Goal: Use online tool/utility: Utilize a website feature to perform a specific function

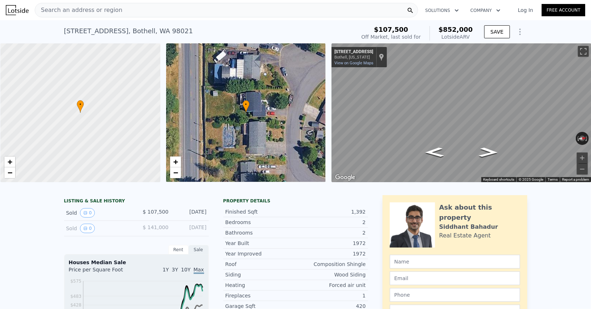
click at [115, 10] on div "Search an address or region" at bounding box center [226, 10] width 383 height 14
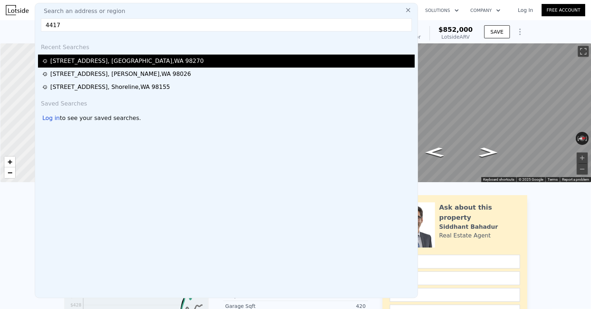
type input "4417"
click at [108, 56] on div "[STREET_ADDRESS]" at bounding box center [226, 61] width 376 height 13
click at [103, 61] on div "[STREET_ADDRESS]" at bounding box center [126, 61] width 153 height 9
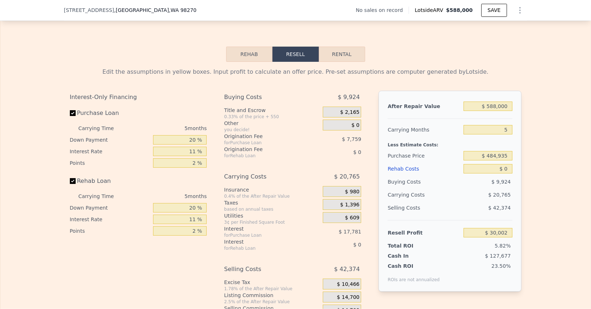
scroll to position [994, 0]
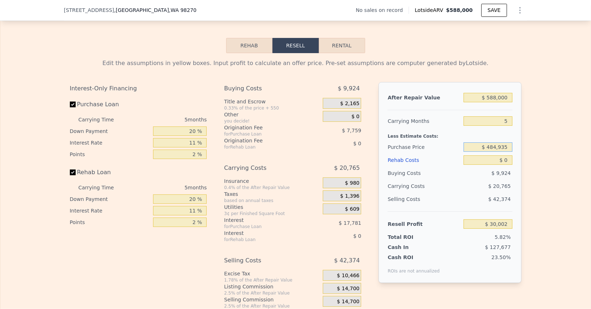
click at [487, 142] on input "$ 484,935" at bounding box center [487, 146] width 48 height 9
click at [493, 142] on input "$ 484,935" at bounding box center [487, 146] width 48 height 9
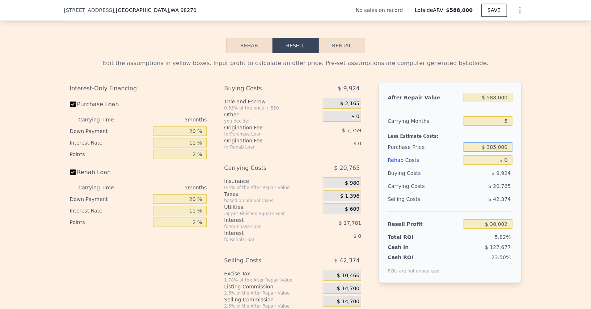
type input "$ 385,000"
click at [187, 131] on input "20 %" at bounding box center [180, 131] width 54 height 9
type input "$ 135,534"
click at [187, 131] on input "20 %" at bounding box center [180, 131] width 54 height 9
type input "10 %"
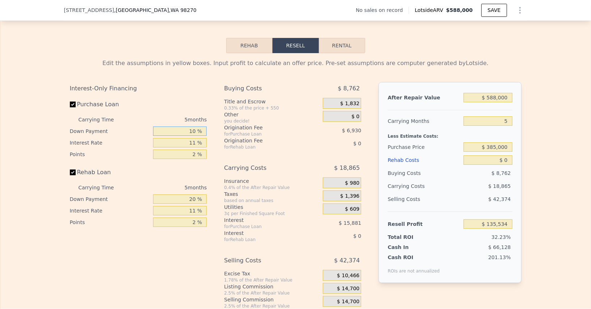
type input "$ 132,999"
type input "10 %"
click at [186, 142] on input "11 %" at bounding box center [180, 142] width 54 height 9
type input "1 %"
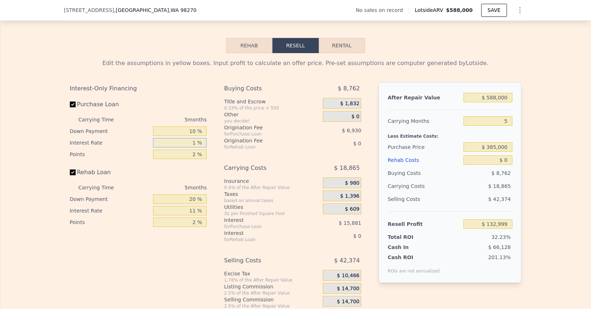
type input "$ 147,434"
type input "10 %"
type input "$ 134,439"
type input "10.5 %"
type input "$ 133,719"
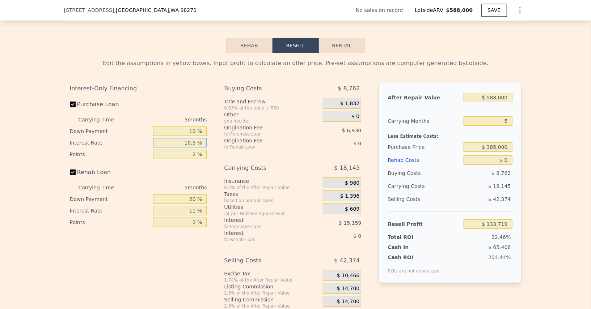
type input "10.5 %"
click at [187, 150] on input "2 %" at bounding box center [180, 154] width 54 height 9
type input "1. %"
type input "$ 137,184"
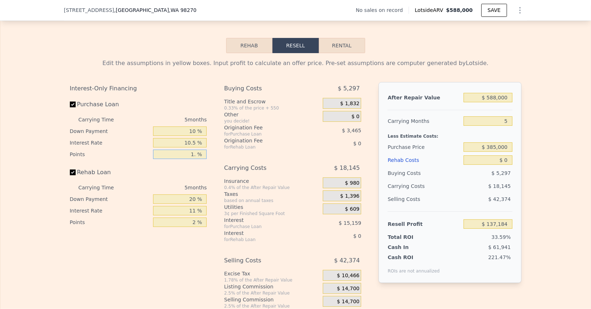
type input "1.5 %"
type input "$ 135,451"
type input "1.5 %"
click at [184, 198] on input "20 %" at bounding box center [180, 199] width 54 height 9
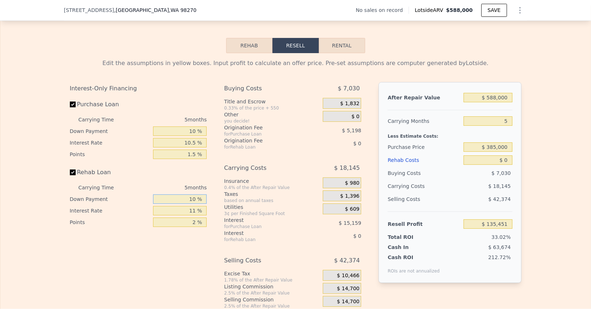
type input "10 %"
click at [187, 208] on input "11 %" at bounding box center [180, 210] width 54 height 9
type input "10.5 %"
click at [188, 223] on input "2 %" at bounding box center [180, 222] width 54 height 9
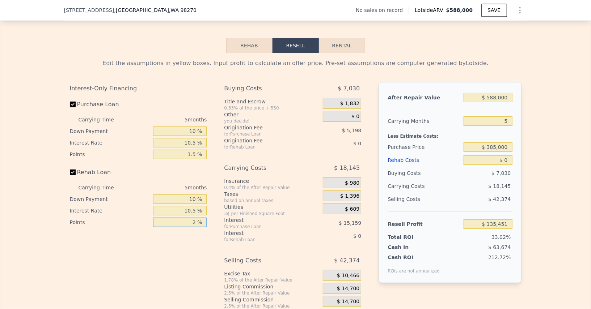
click at [188, 223] on input "2 %" at bounding box center [180, 222] width 54 height 9
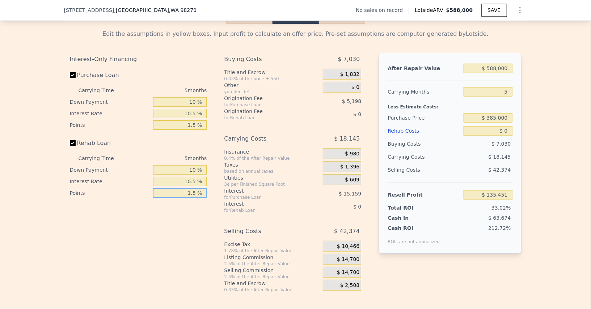
scroll to position [1024, 0]
type input "1.5 %"
click at [346, 269] on span "$ 14,700" at bounding box center [348, 272] width 22 height 7
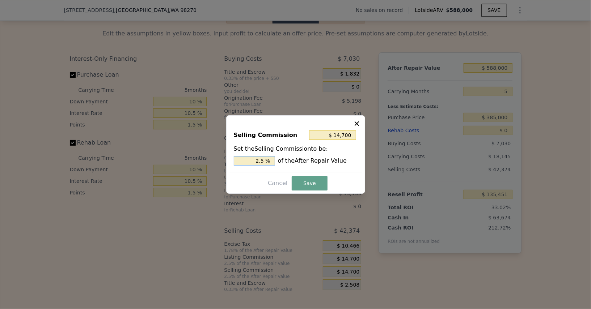
click at [252, 165] on input "2.5 %" at bounding box center [254, 160] width 41 height 9
type input "$ 5,880"
type input "1 %"
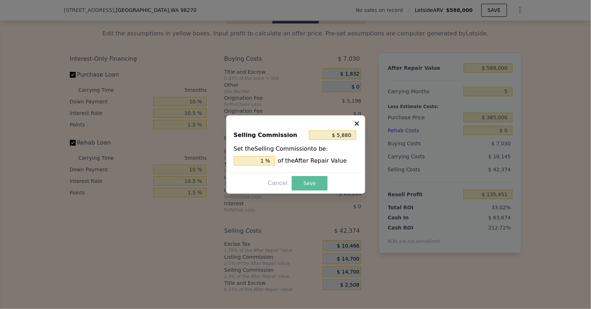
click at [310, 180] on button "Save" at bounding box center [308, 183] width 35 height 14
type input "$ 144,271"
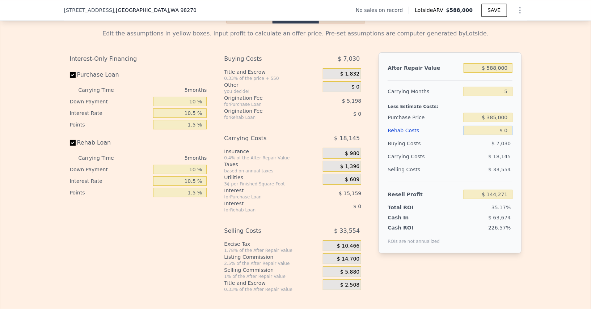
click at [506, 127] on input "$ 0" at bounding box center [487, 130] width 48 height 9
click at [499, 87] on input "5" at bounding box center [487, 91] width 48 height 9
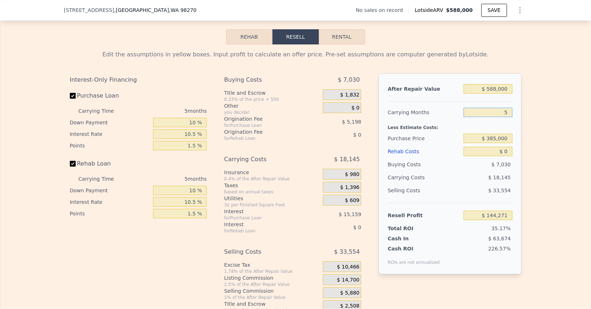
scroll to position [1003, 0]
click at [499, 211] on input "$ 144,271" at bounding box center [487, 214] width 48 height 9
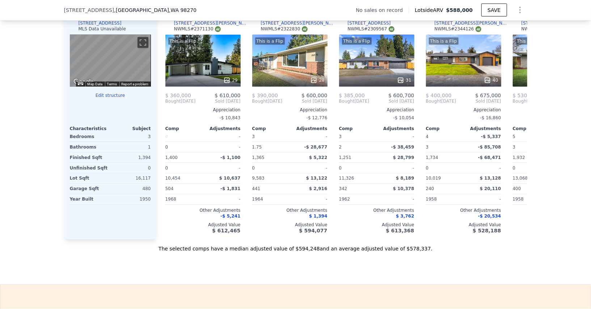
scroll to position [706, 0]
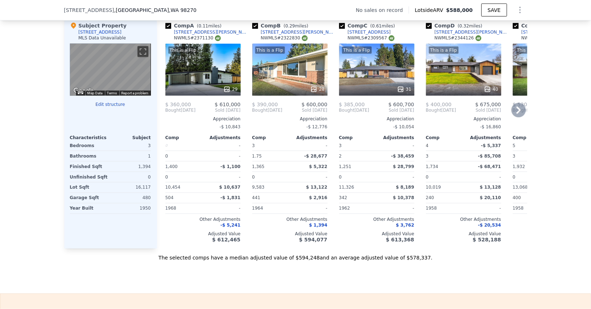
click at [381, 74] on div "This is a Flip 31" at bounding box center [376, 70] width 75 height 52
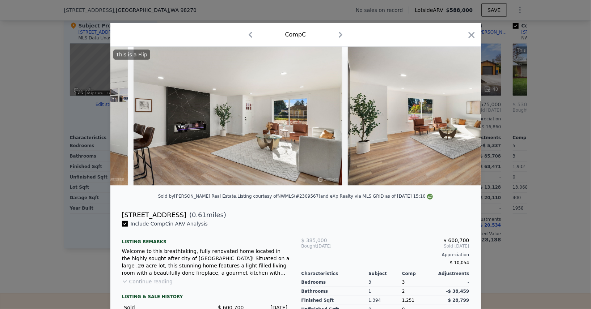
scroll to position [0, 1179]
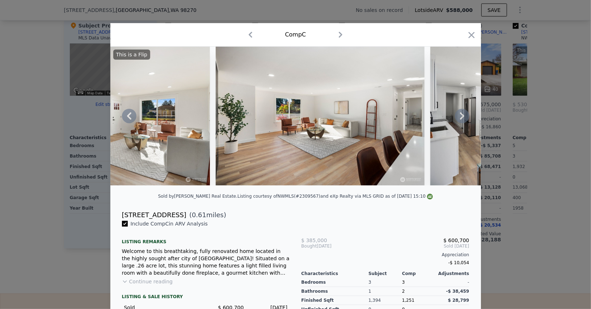
click at [304, 111] on img at bounding box center [320, 116] width 208 height 139
click at [458, 111] on icon at bounding box center [462, 116] width 14 height 14
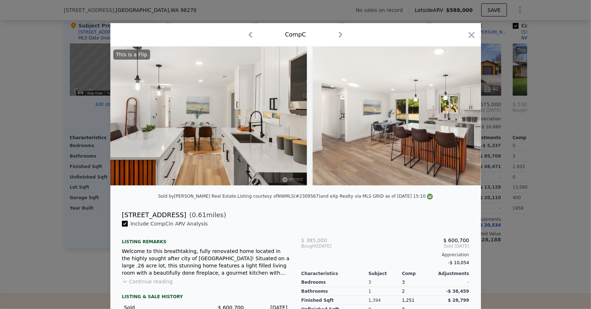
scroll to position [0, 2470]
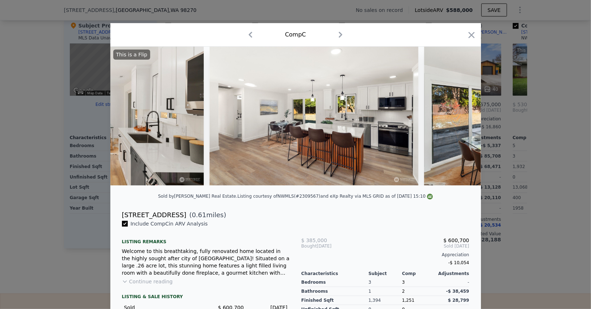
click at [470, 42] on div at bounding box center [471, 36] width 10 height 13
click at [464, 29] on div "Comp C" at bounding box center [295, 35] width 359 height 12
click at [465, 30] on div "Comp C" at bounding box center [295, 35] width 359 height 12
click at [470, 34] on icon "button" at bounding box center [471, 35] width 6 height 6
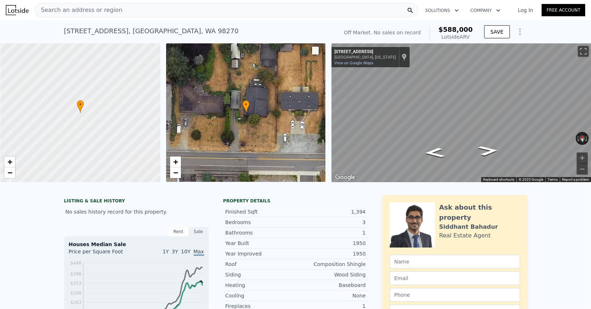
click at [111, 8] on span "Search an address or region" at bounding box center [78, 10] width 87 height 9
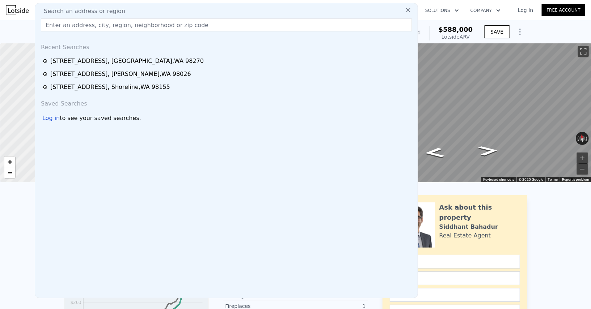
type input "[STREET_ADDRESS]"
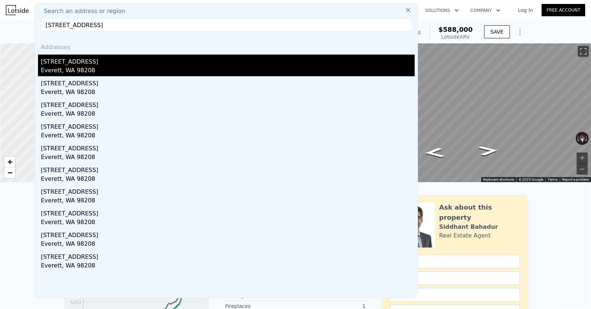
click at [87, 61] on div "[STREET_ADDRESS]" at bounding box center [228, 61] width 374 height 12
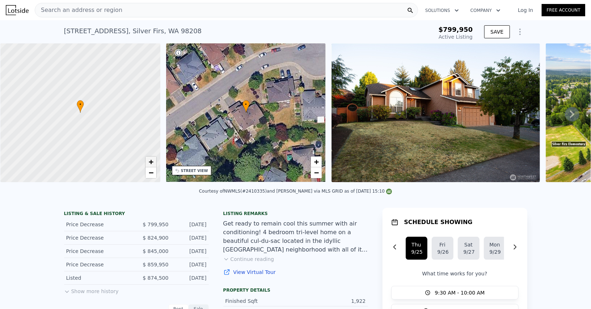
click at [152, 159] on span "+" at bounding box center [150, 161] width 5 height 9
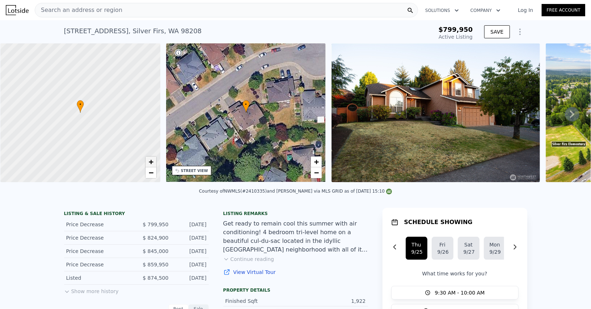
click at [152, 159] on span "+" at bounding box center [150, 161] width 5 height 9
click at [122, 9] on div "Search an address or region" at bounding box center [226, 10] width 383 height 14
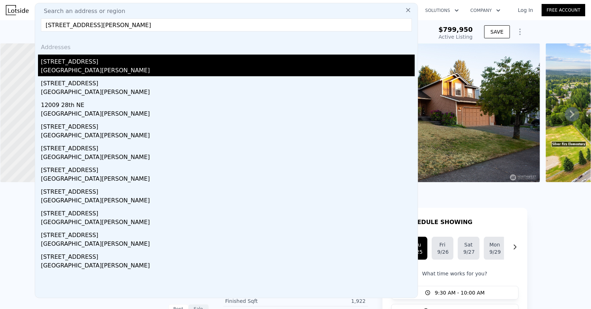
type input "[STREET_ADDRESS][PERSON_NAME]"
click at [76, 63] on div "[STREET_ADDRESS]" at bounding box center [228, 61] width 374 height 12
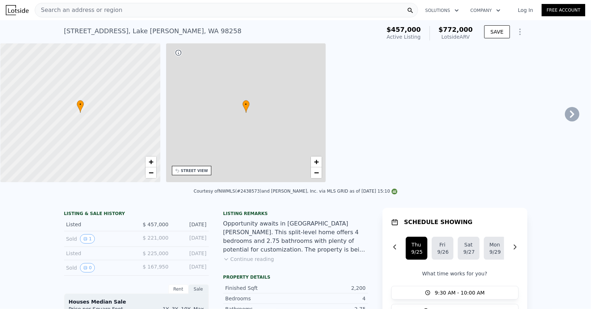
type input "1.75"
type input "3.5"
type input "1580"
type input "2440"
type input "3681"
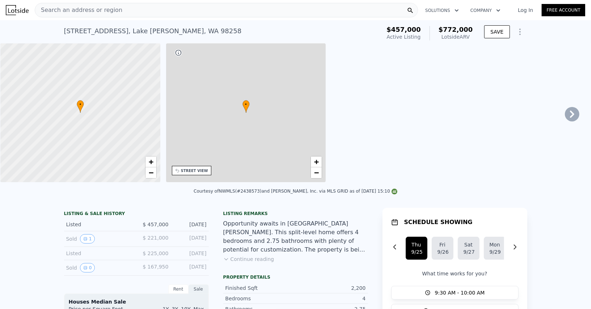
type input "10890"
type input "$ 772,000"
type input "$ 229,417"
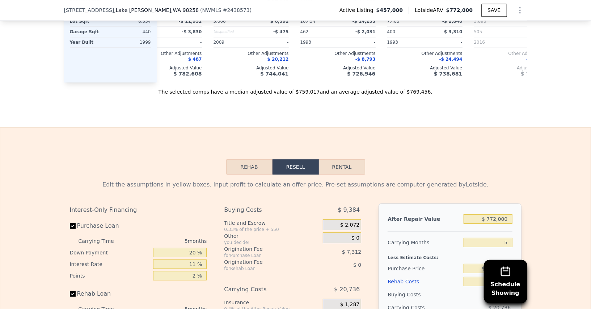
scroll to position [1054, 0]
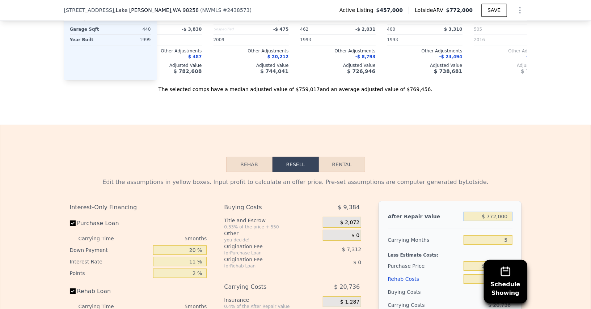
click at [493, 212] on input "$ 772,000" at bounding box center [487, 216] width 48 height 9
type input "$ 7"
type input "-$ 486,376"
type input "$ 74"
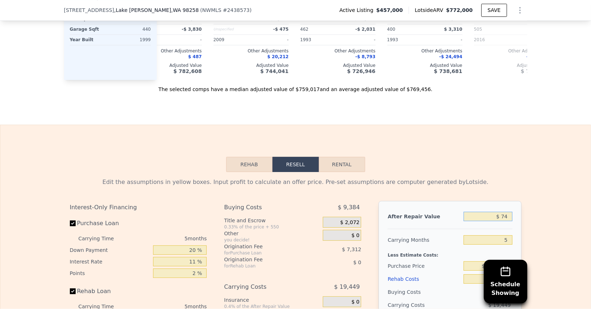
type input "-$ 486,314"
type input "$ 749"
type input "-$ 485,688"
type input "$ 74,900"
type input "-$ 479,437"
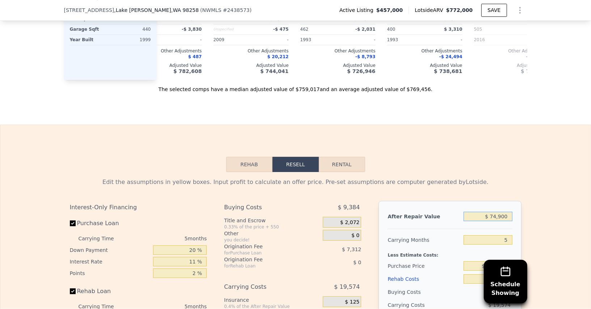
type input "$ 749,000"
type input "$ 208,093"
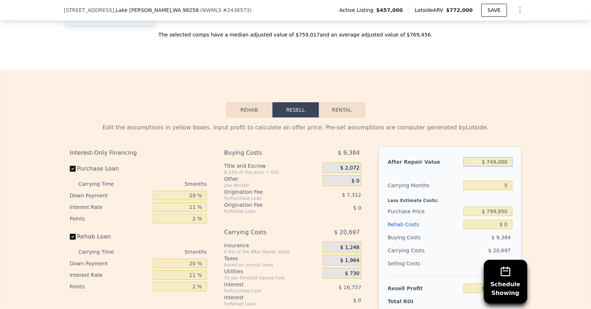
scroll to position [1115, 0]
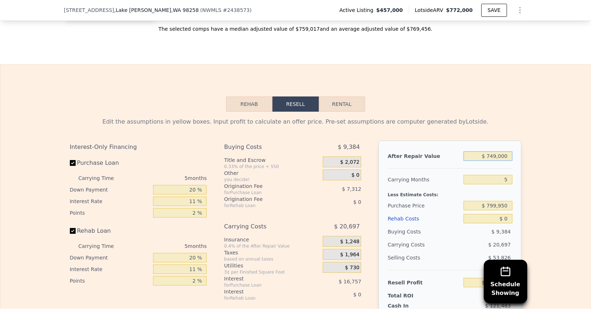
type input "$ 749,000"
click at [180, 185] on input "20 %" at bounding box center [180, 189] width 54 height 9
type input "1 %"
type input "$ 202,376"
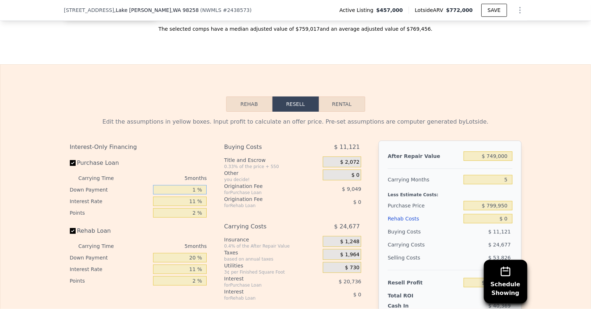
type input "10 %"
type input "$ 205,084"
type input "10 %"
click at [188, 197] on input "11 %" at bounding box center [180, 201] width 54 height 9
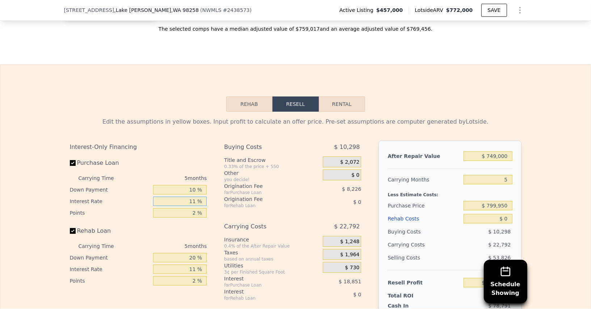
type input "1 %"
type input "$ 222,219"
type input "10 %"
type input "$ 206,794"
type input "10.5 %"
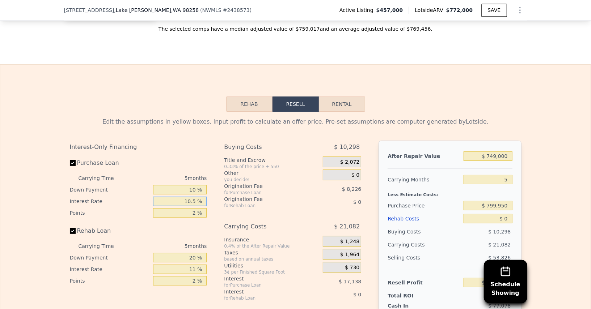
type input "$ 205,939"
type input "10.5 %"
click at [190, 208] on input "2 %" at bounding box center [180, 212] width 54 height 9
drag, startPoint x: 190, startPoint y: 200, endPoint x: 195, endPoint y: 134, distance: 66.3
click at [190, 208] on input "2 %" at bounding box center [180, 212] width 54 height 9
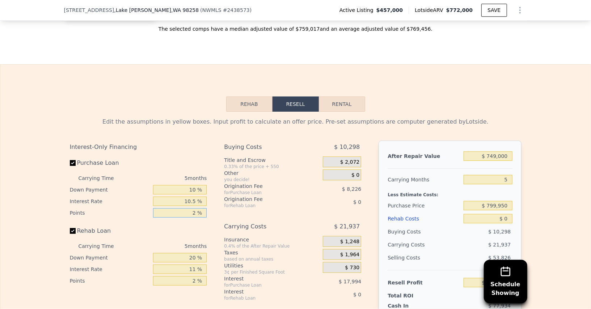
type input "1 %"
type input "$ 210,052"
type input "1.5 %"
type input "$ 207,995"
type input "1.5 %"
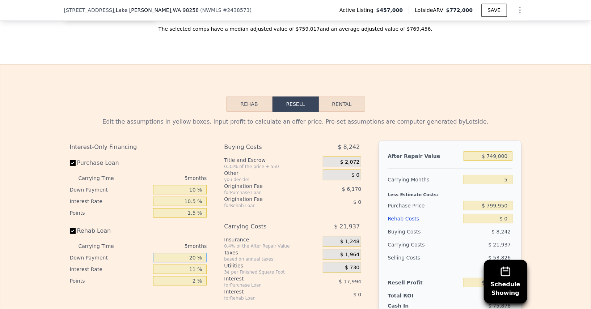
click at [185, 253] on input "20 %" at bounding box center [180, 257] width 54 height 9
click at [187, 253] on input "20 %" at bounding box center [180, 257] width 54 height 9
type input "10 %"
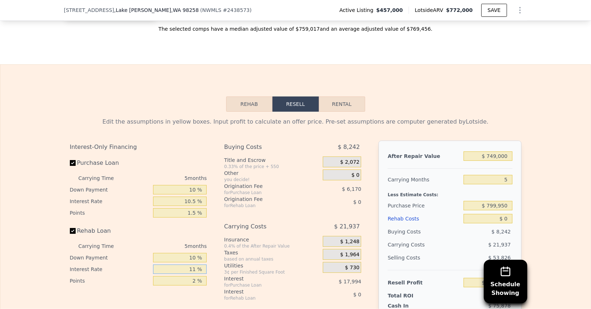
click at [188, 265] on input "11 %" at bounding box center [180, 269] width 54 height 9
type input "10.5 %"
click at [192, 276] on input "2 %" at bounding box center [180, 280] width 54 height 9
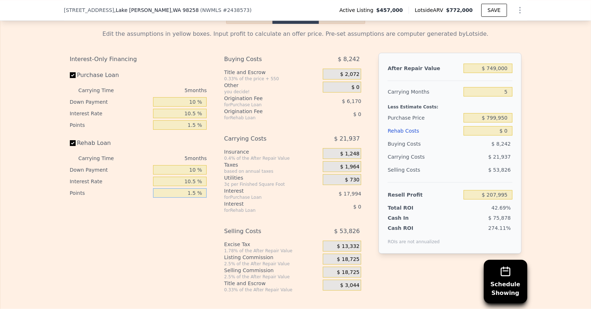
scroll to position [1240, 0]
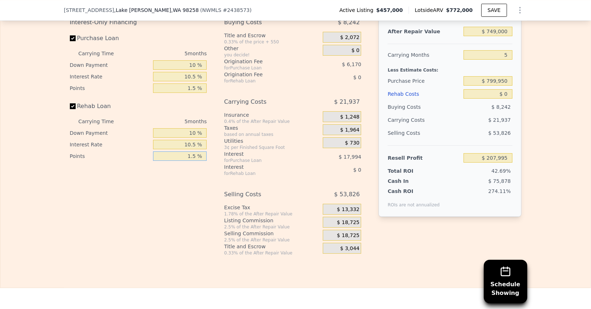
type input "1.5 %"
click at [338, 230] on div "$ 18,725" at bounding box center [342, 235] width 38 height 11
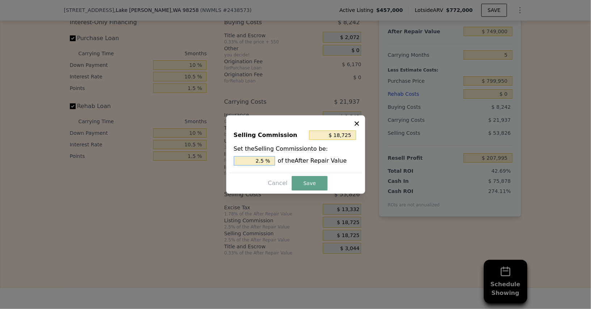
click at [253, 164] on input "2.5 %" at bounding box center [254, 160] width 41 height 9
type input "$ 7,490"
type input "1 %"
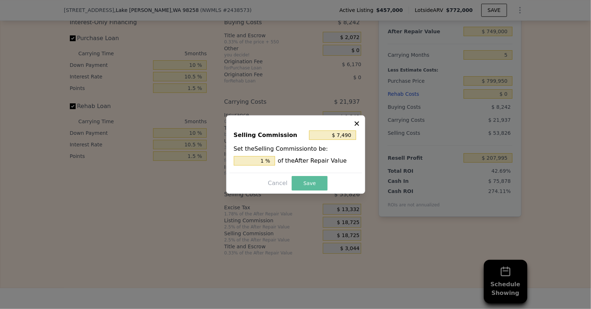
click at [300, 179] on button "Save" at bounding box center [308, 183] width 35 height 14
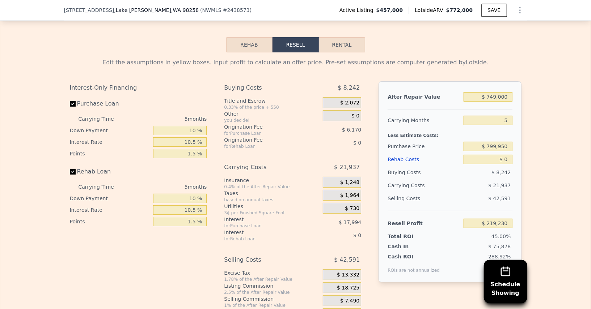
scroll to position [1173, 0]
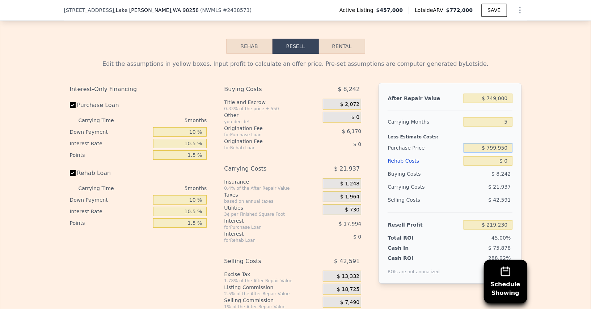
click at [496, 143] on input "$ 799,950" at bounding box center [487, 147] width 48 height 9
type input "-$ 142,996"
type input "$ 772,000"
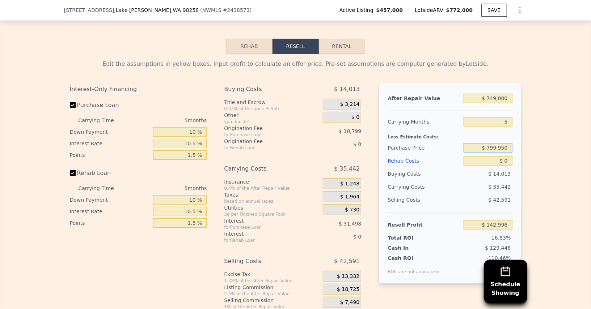
type input "$ 229,417"
type input "$ 457,000"
click at [505, 156] on input "$ 0" at bounding box center [487, 160] width 48 height 9
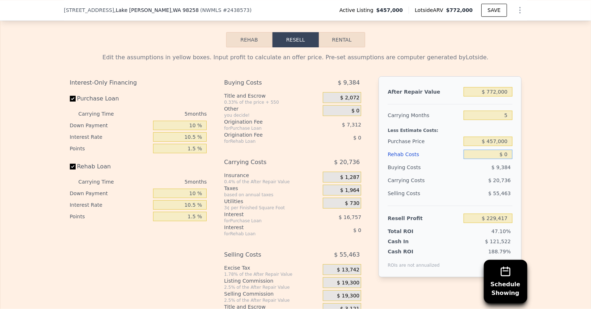
scroll to position [1175, 0]
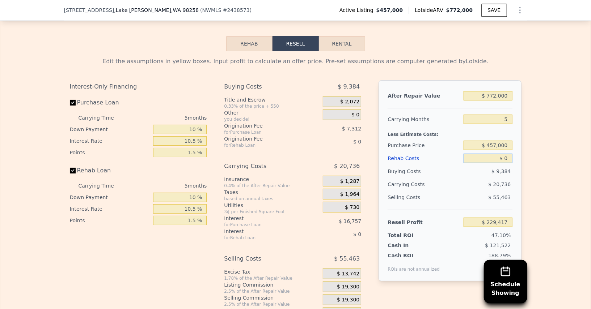
type input "$ 1"
type input "$ 229,416"
type input "$ 17"
type input "$ 229,400"
type input "$ 175"
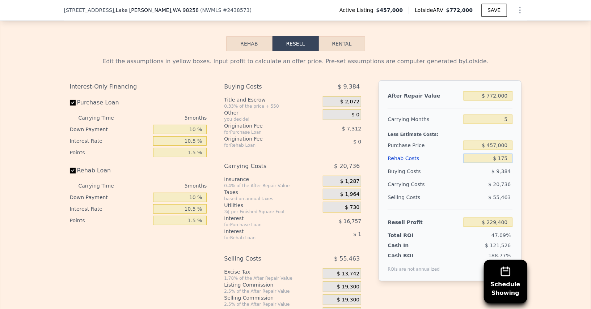
type input "$ 229,234"
type input "$ 1,750"
type input "$ 227,574"
type input "$ 17,500"
type input "$ 210,997"
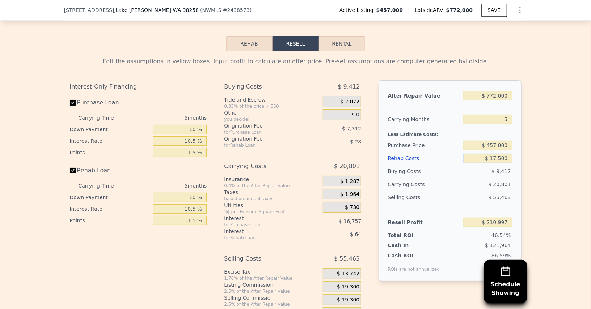
type input "$ 175,000"
type input "$ 45,202"
type input "$ 1,750,000"
type input "-$ 1,612,748"
type input "$ 175,000"
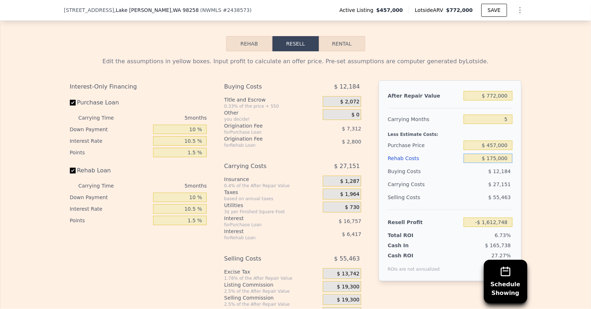
type input "$ 45,202"
type input "$ 175,000"
click at [452, 210] on div "Resell Profit $ 45,202" at bounding box center [449, 219] width 124 height 19
click at [493, 91] on input "$ 772,000" at bounding box center [487, 95] width 48 height 9
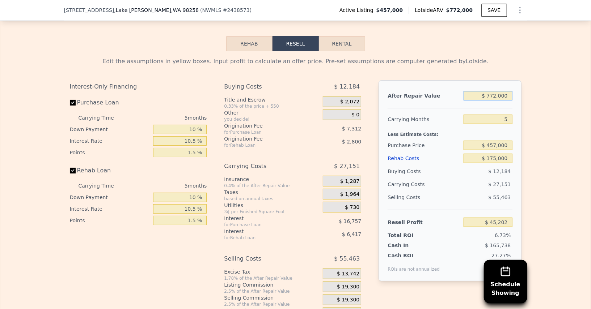
type input "$ 7"
type input "-$ 670,591"
type input "$ 74"
type input "-$ 670,529"
type input "$ 749"
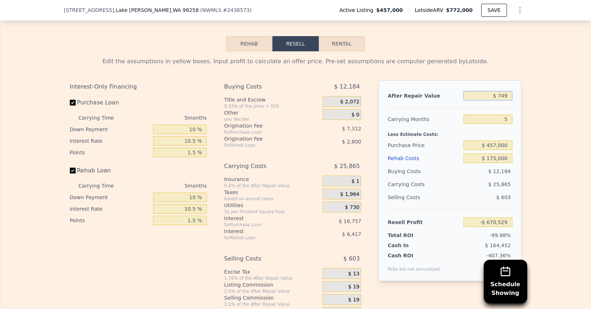
type input "-$ 669,903"
type input "$ 7,490"
type input "-$ 663,652"
type input "$ 74,900"
type input "-$ 601,151"
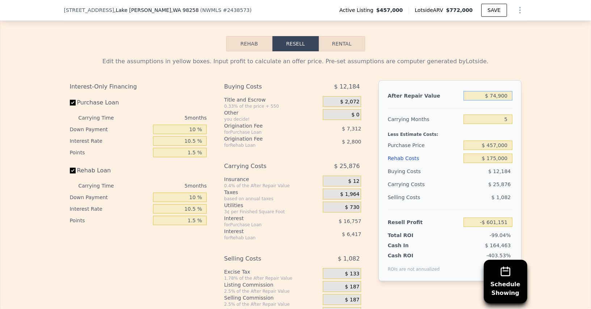
type input "$ 749,000"
type input "$ 23,878"
type input "$ 749,000"
click at [465, 178] on div "$ 27,112" at bounding box center [474, 184] width 76 height 13
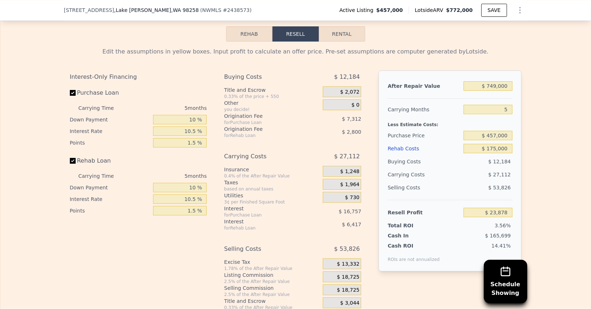
scroll to position [1192, 0]
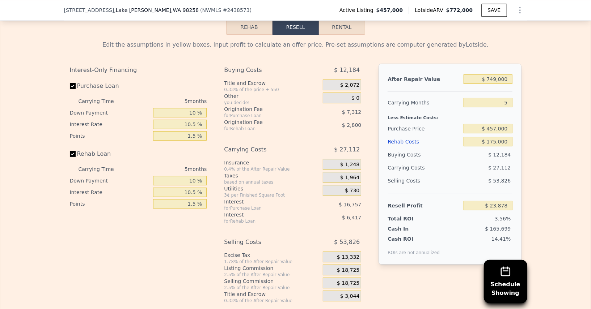
click at [347, 280] on span "$ 18,725" at bounding box center [348, 283] width 22 height 7
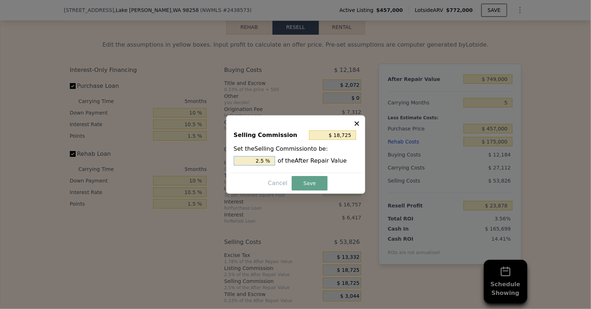
click at [254, 160] on input "2.5 %" at bounding box center [254, 160] width 41 height 9
type input "$ 7,490"
type input "1 %"
click at [310, 188] on button "Save" at bounding box center [308, 183] width 35 height 14
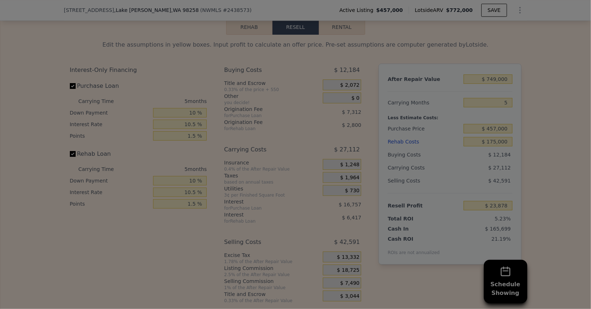
type input "$ 35,113"
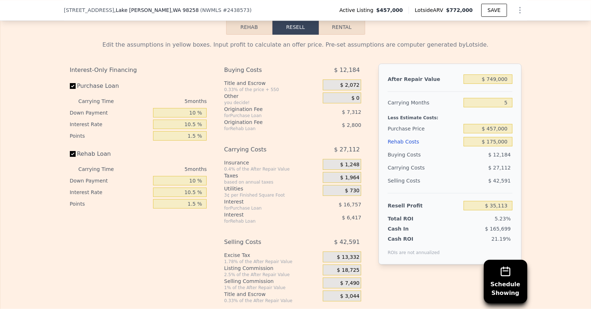
click at [560, 185] on div "Edit the assumptions in yellow boxes. Input profit to calculate an offer price.…" at bounding box center [295, 169] width 590 height 269
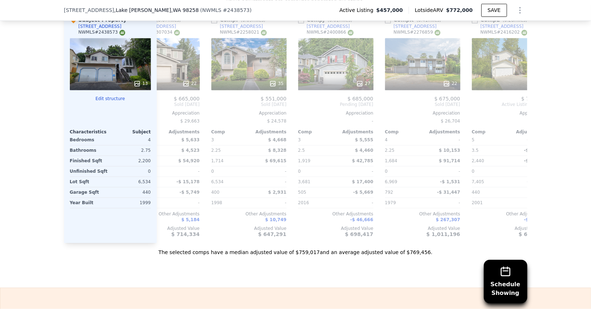
scroll to position [0, 688]
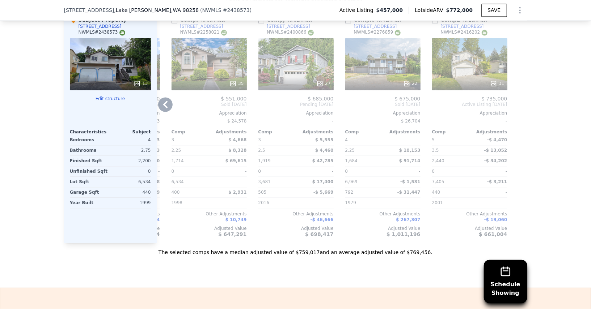
click at [470, 57] on div "31" at bounding box center [469, 64] width 75 height 52
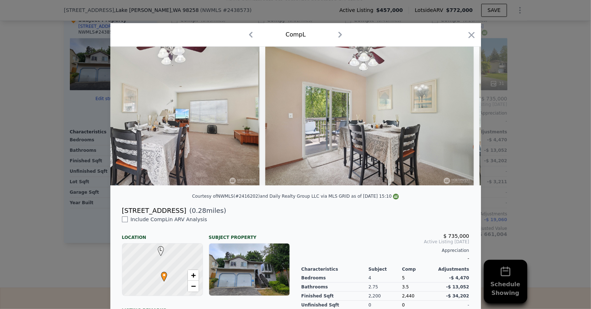
scroll to position [0, 1050]
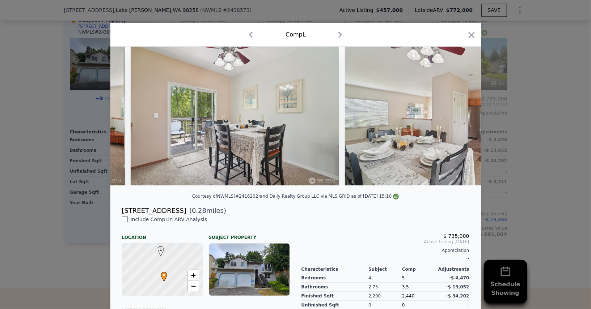
click at [516, 112] on div at bounding box center [295, 154] width 591 height 309
